Goal: Task Accomplishment & Management: Manage account settings

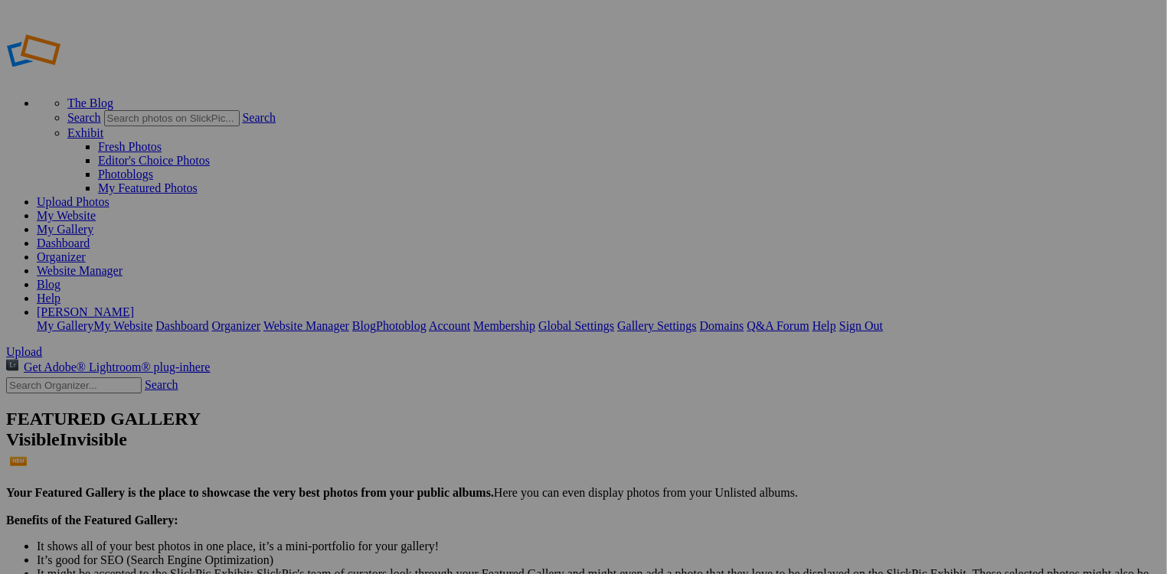
click at [458, 361] on span "Close" at bounding box center [444, 360] width 28 height 13
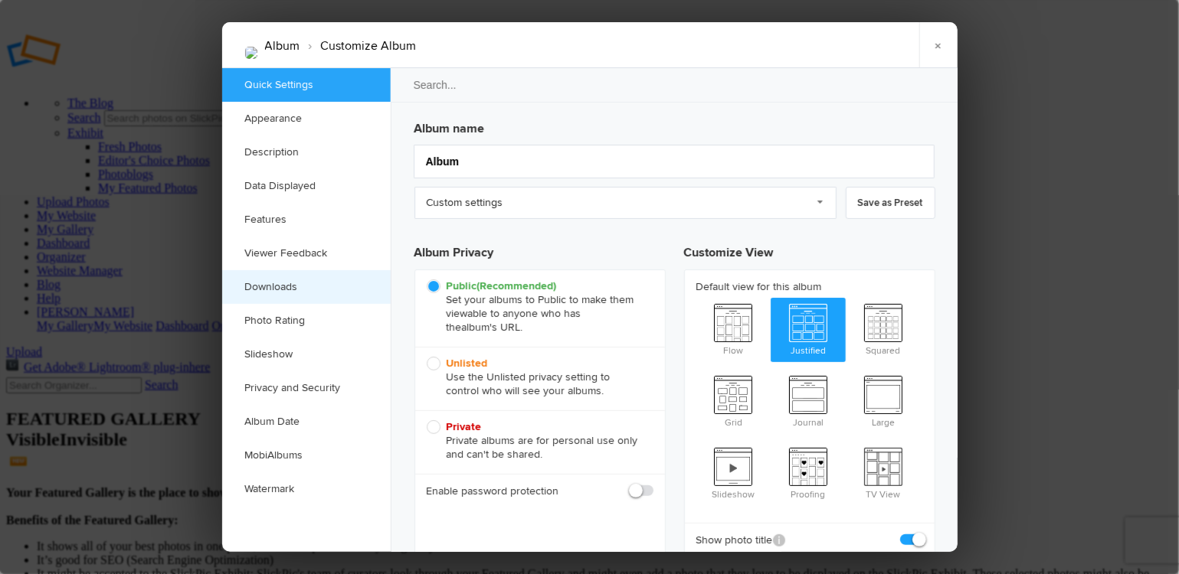
click at [280, 288] on link "Downloads" at bounding box center [306, 287] width 168 height 34
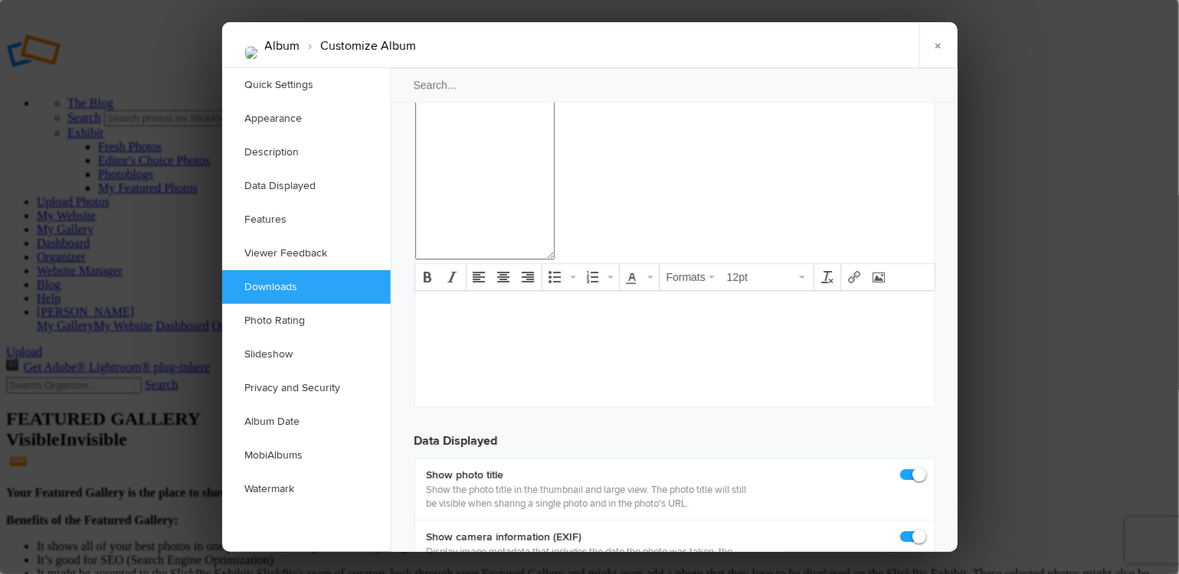
scroll to position [2354, 0]
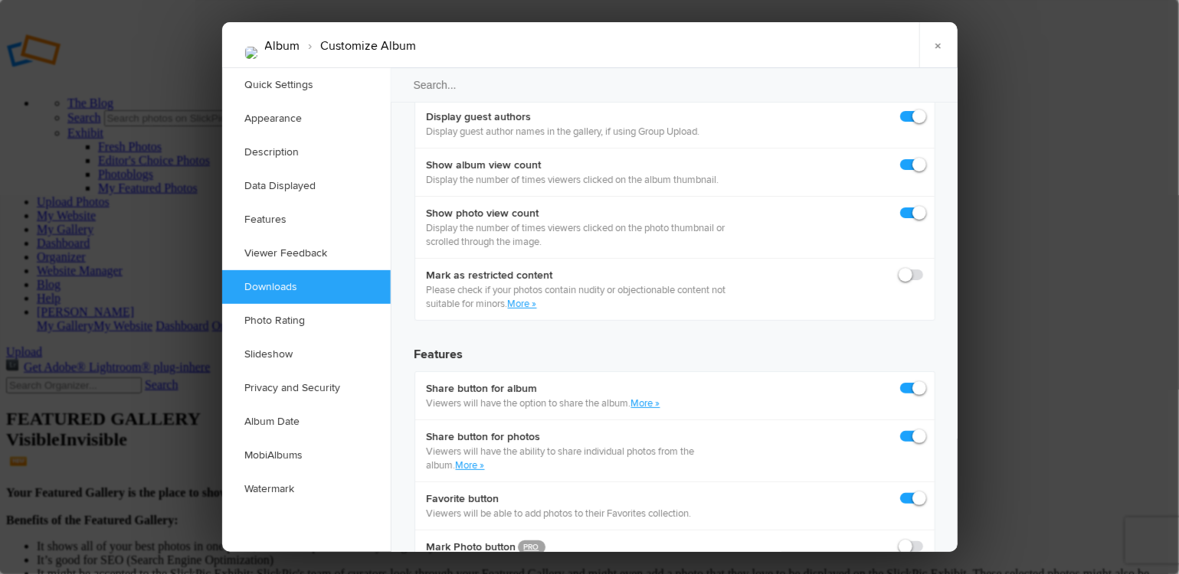
checkbox input "true"
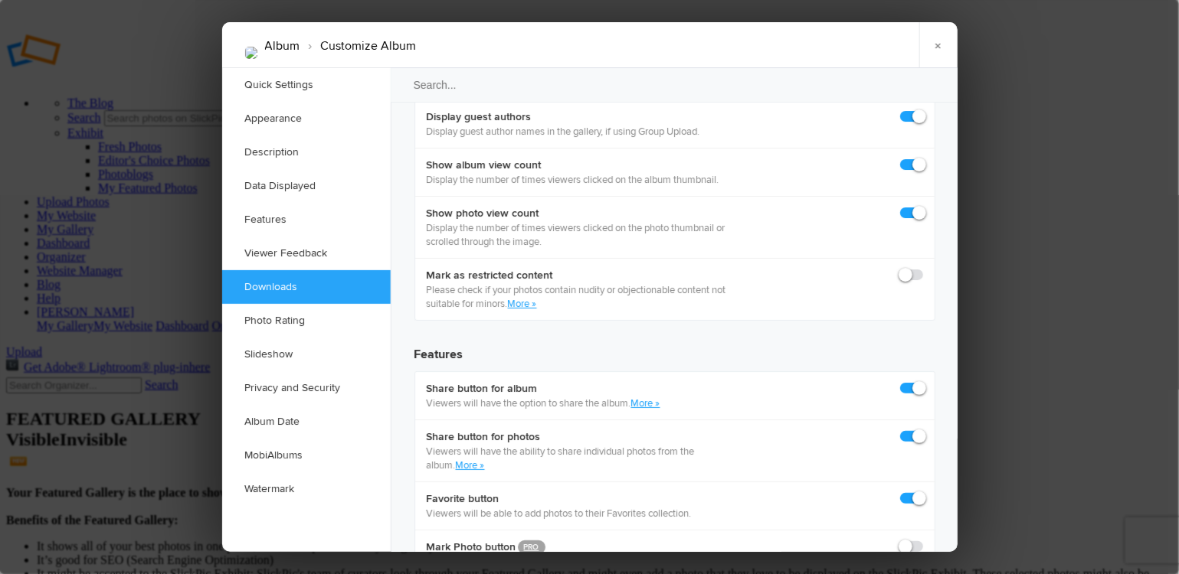
checkbox input "true"
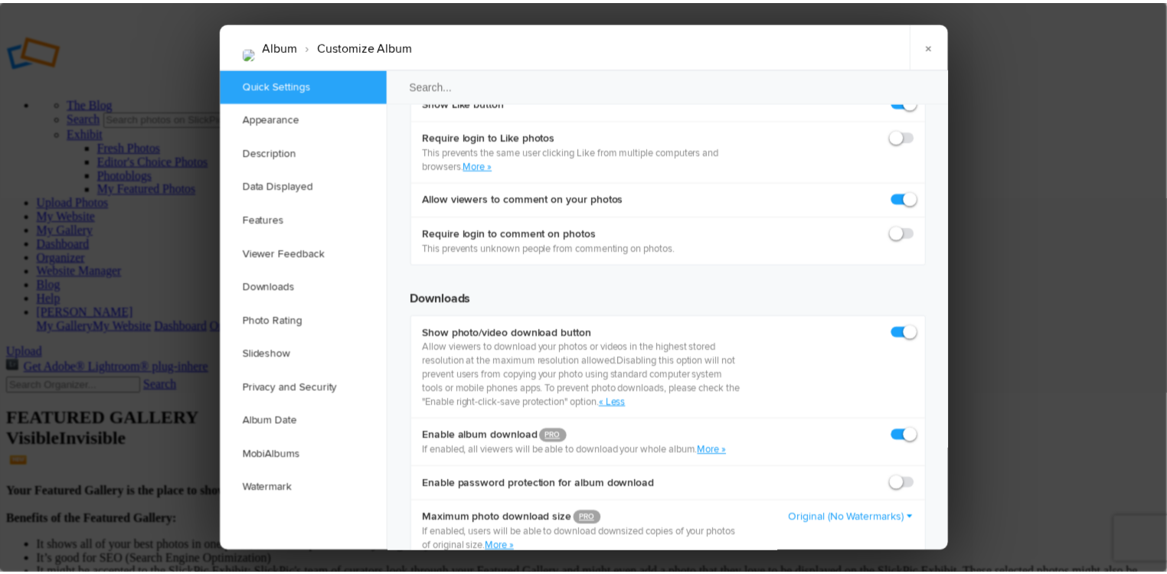
scroll to position [3022, 0]
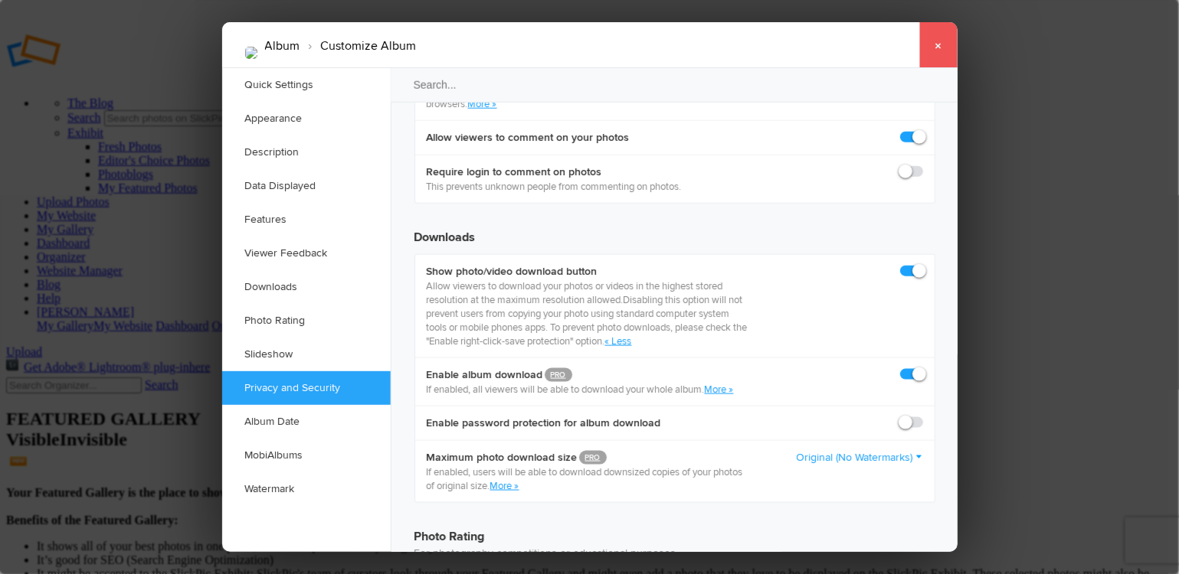
click at [938, 46] on link "×" at bounding box center [938, 45] width 38 height 46
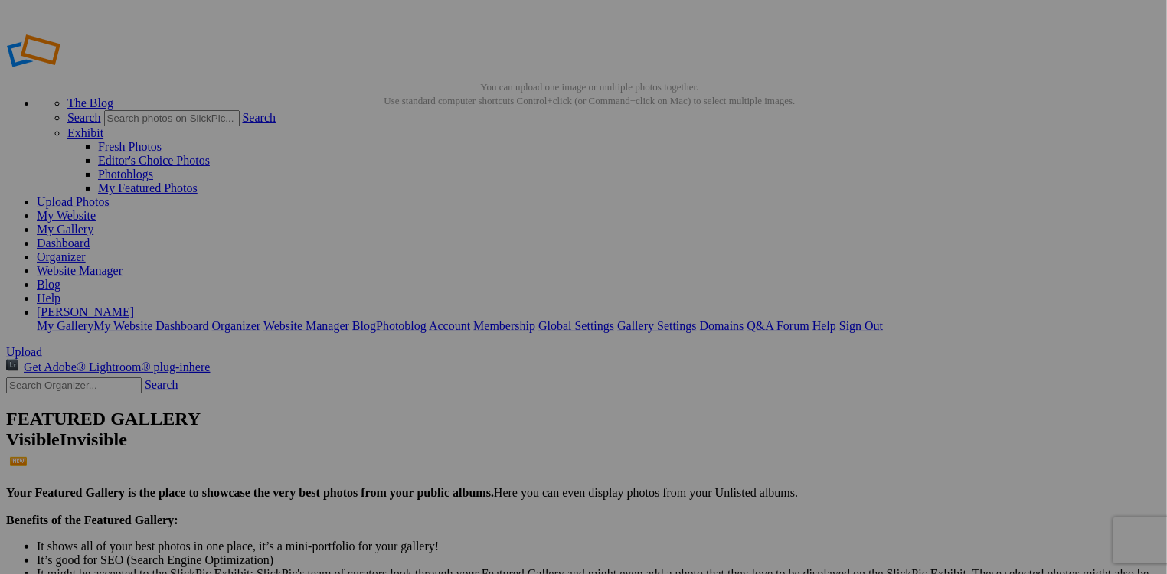
click at [93, 223] on link "My Gallery" at bounding box center [65, 229] width 57 height 13
